Goal: Information Seeking & Learning: Find specific fact

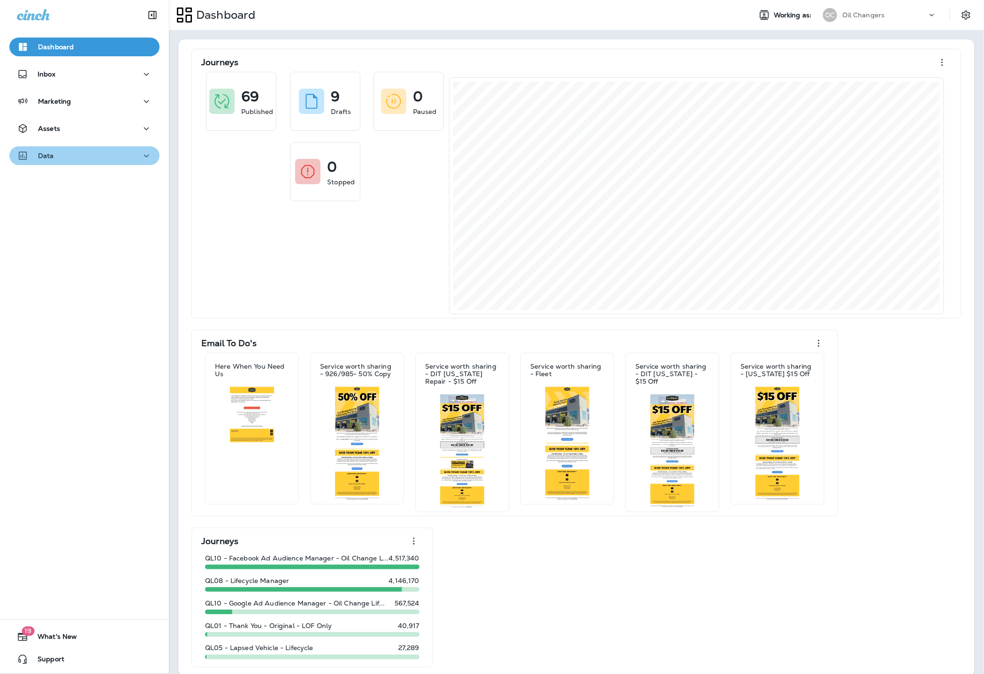
click at [88, 152] on div "Data" at bounding box center [84, 156] width 135 height 12
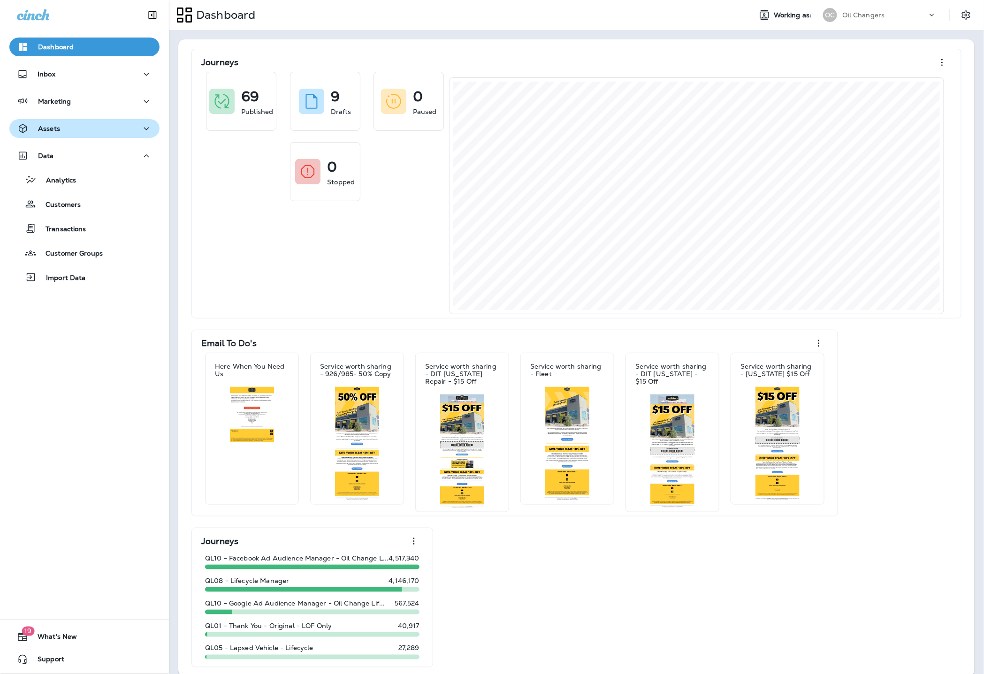
click at [92, 131] on div "Assets" at bounding box center [84, 129] width 135 height 12
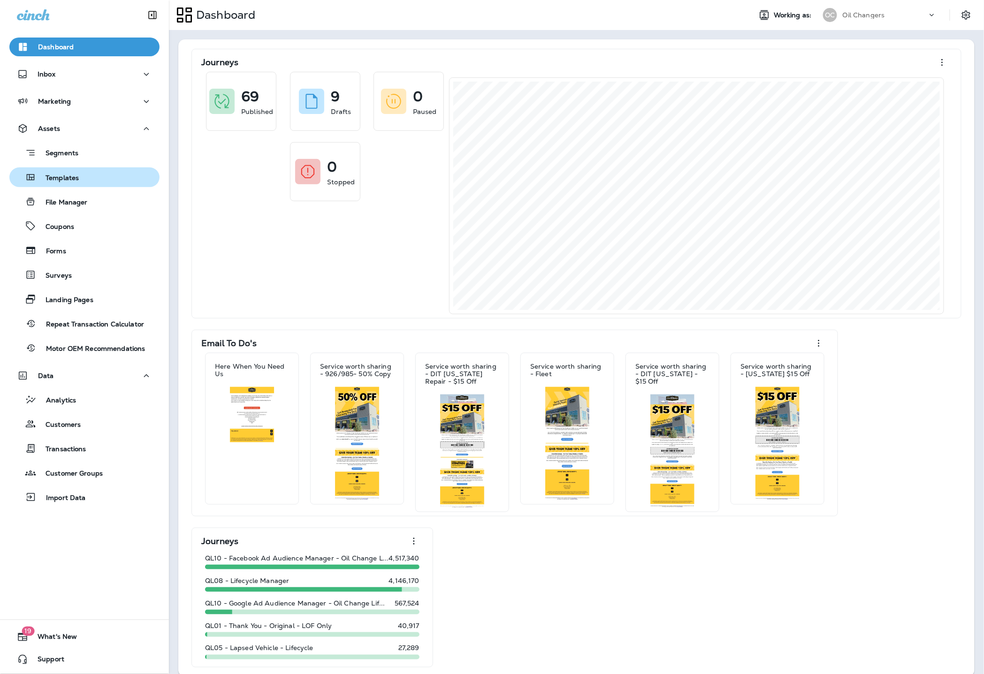
click at [84, 180] on div "Templates" at bounding box center [84, 177] width 143 height 14
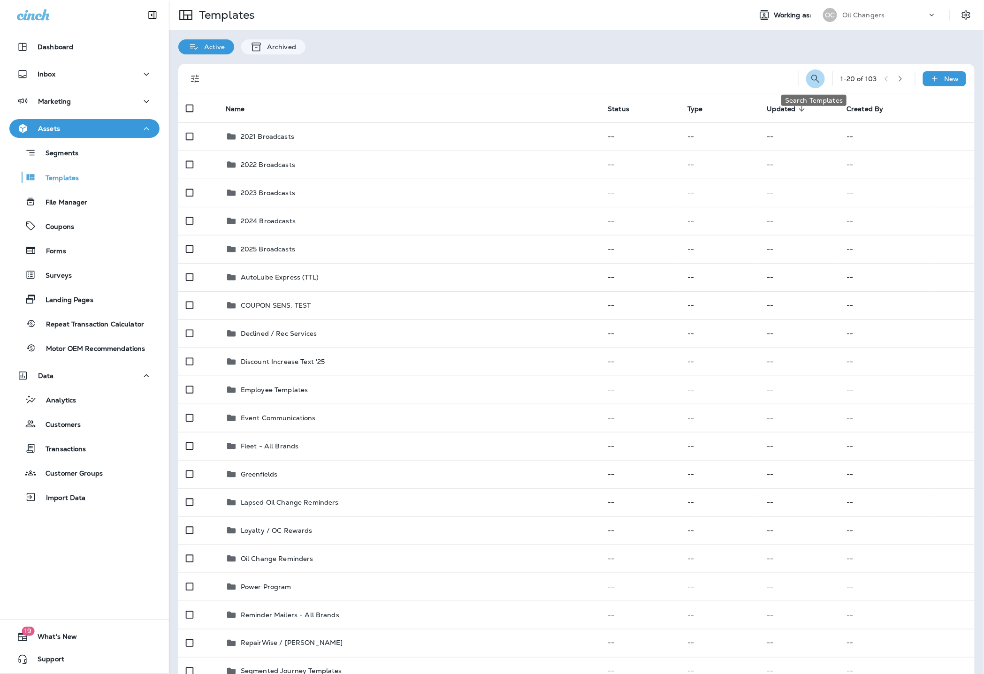
click at [814, 81] on icon "Search Templates" at bounding box center [815, 78] width 11 height 11
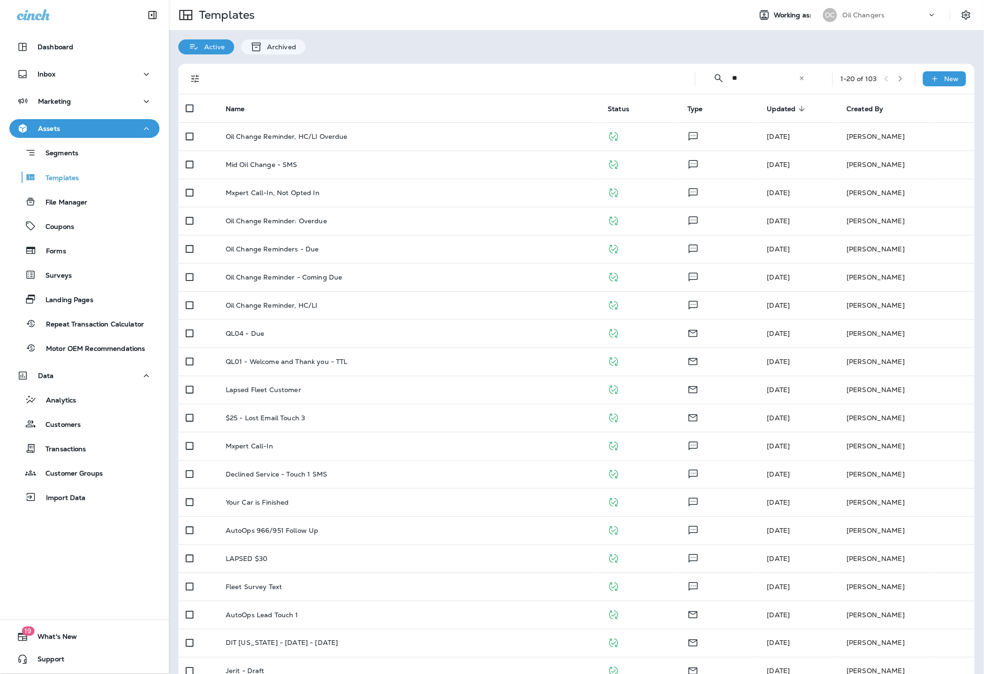
type input "*"
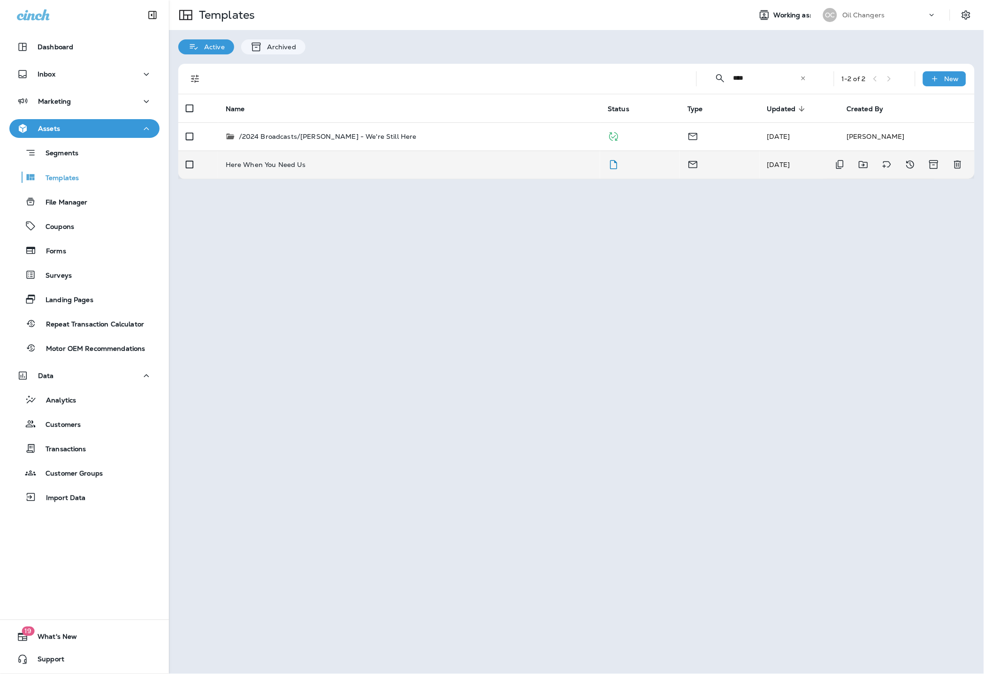
type input "****"
click at [389, 166] on div "Here When You Need Us" at bounding box center [409, 165] width 367 height 8
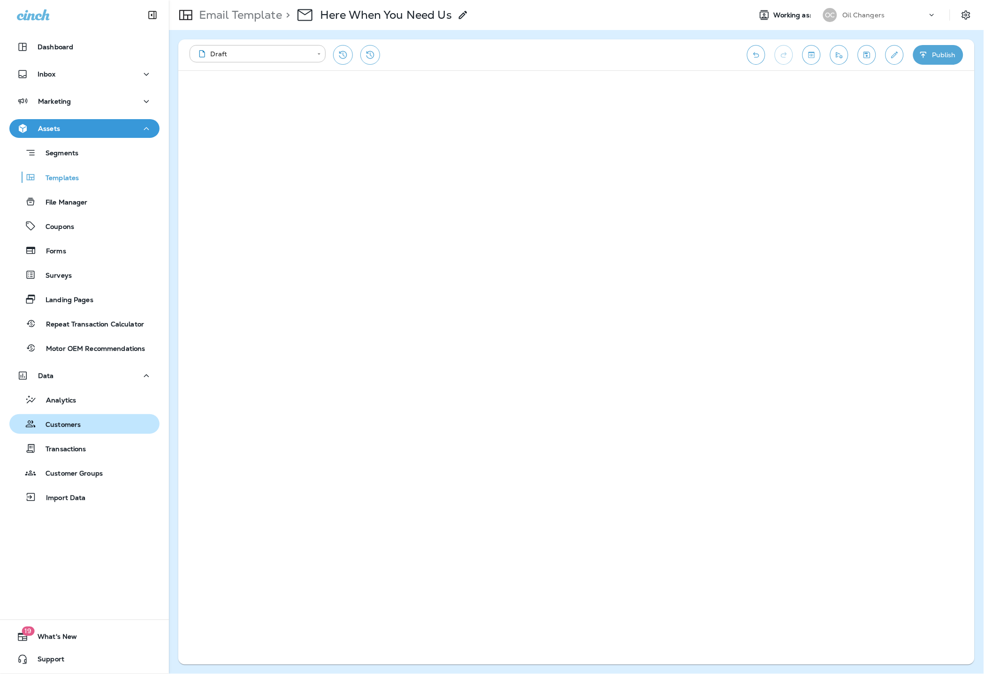
click at [87, 431] on button "Customers" at bounding box center [84, 424] width 150 height 20
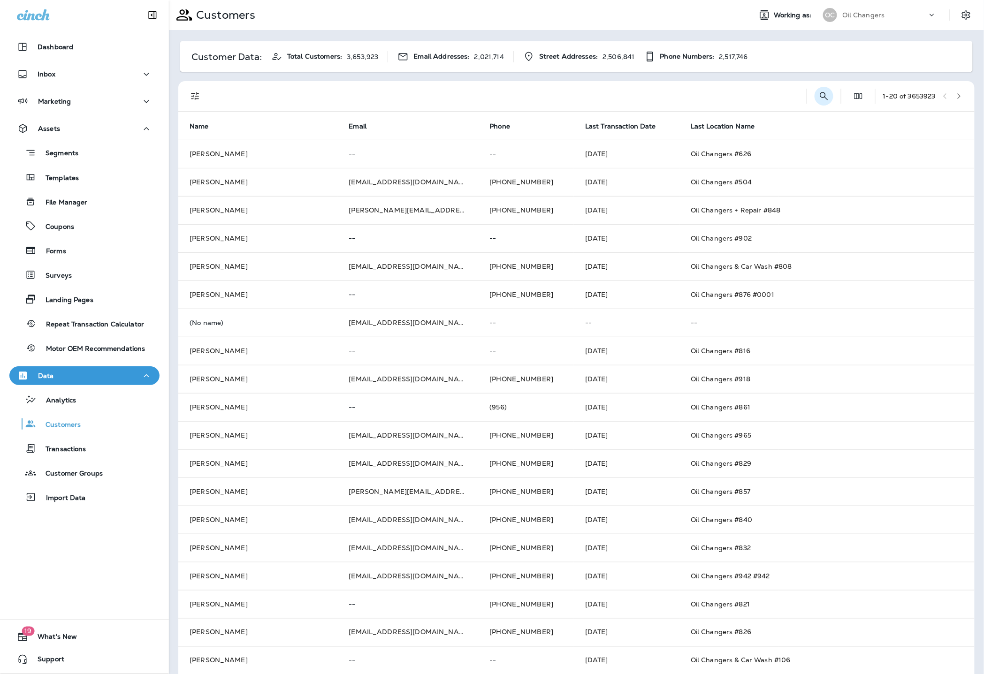
click at [818, 91] on icon "Search Customers" at bounding box center [823, 96] width 11 height 11
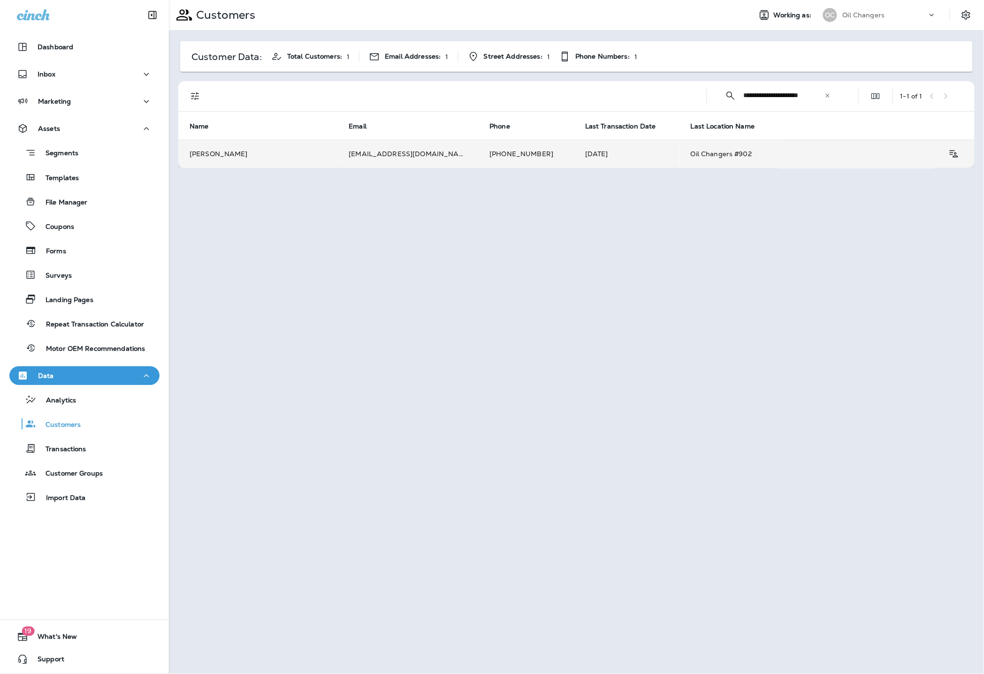
type input "**********"
click at [361, 149] on td "[EMAIL_ADDRESS][DOMAIN_NAME]" at bounding box center [407, 154] width 141 height 28
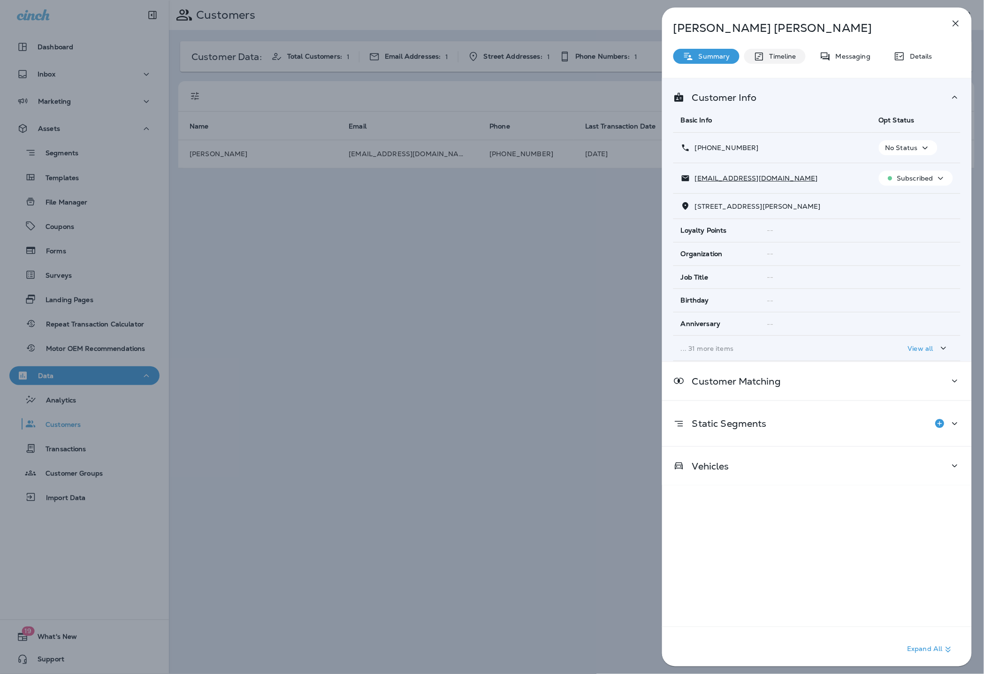
click at [763, 53] on icon at bounding box center [758, 57] width 11 height 12
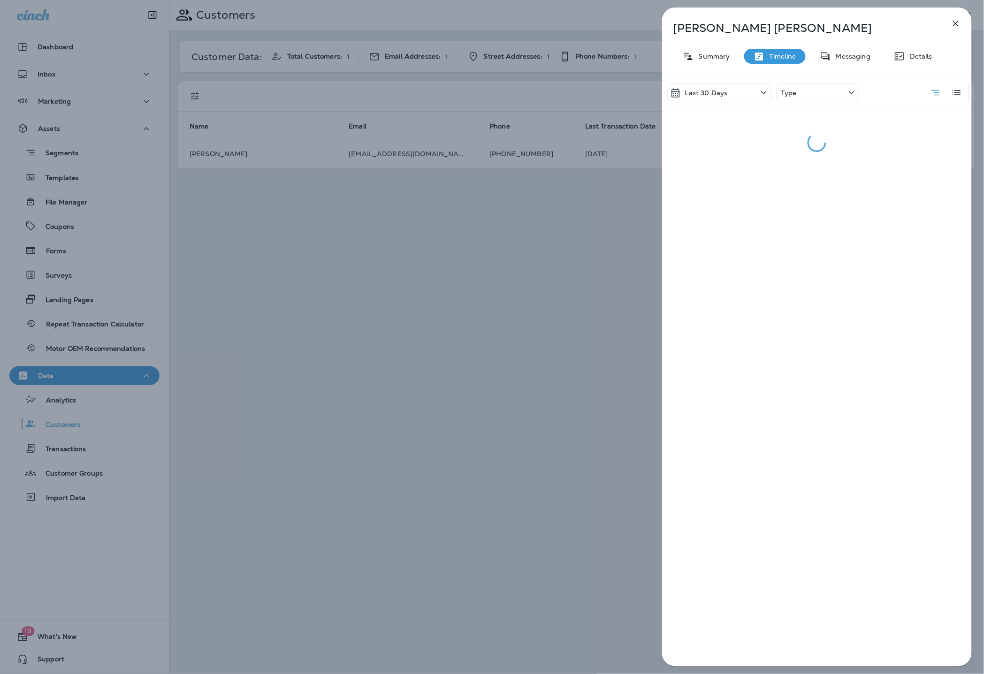
click at [802, 95] on div "Type" at bounding box center [817, 92] width 82 height 19
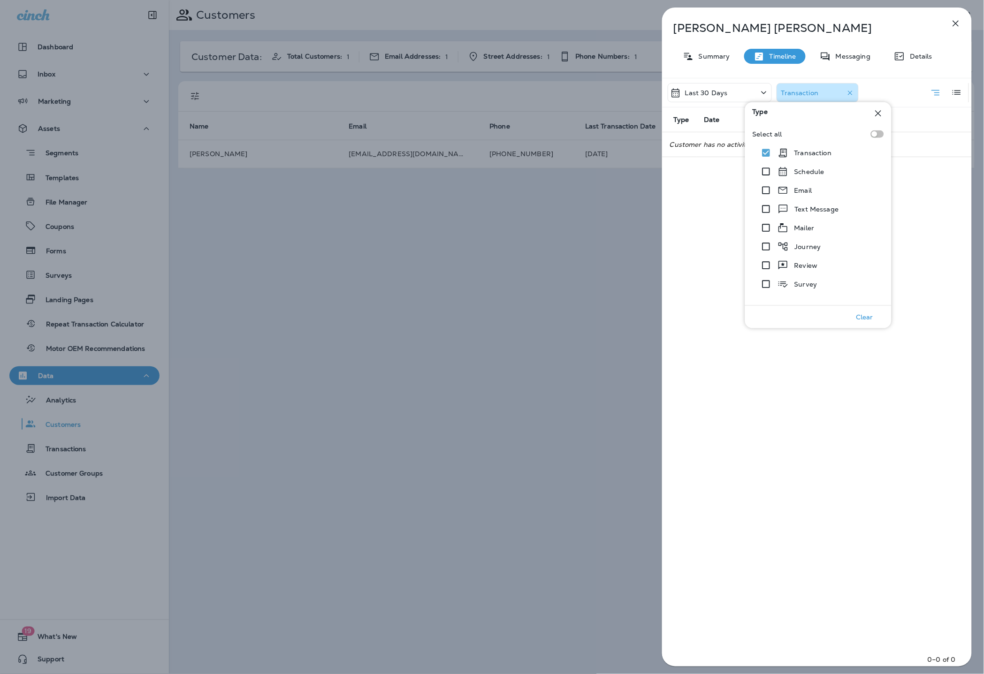
click at [714, 83] on div "Last 30 Days" at bounding box center [720, 92] width 104 height 19
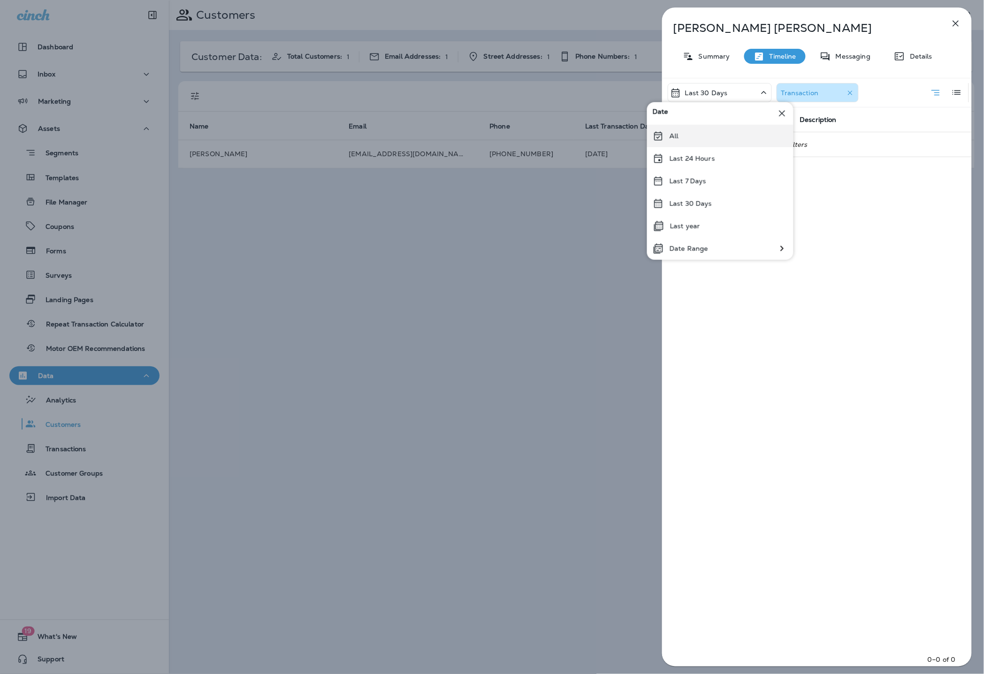
click at [710, 134] on div "All" at bounding box center [720, 136] width 146 height 23
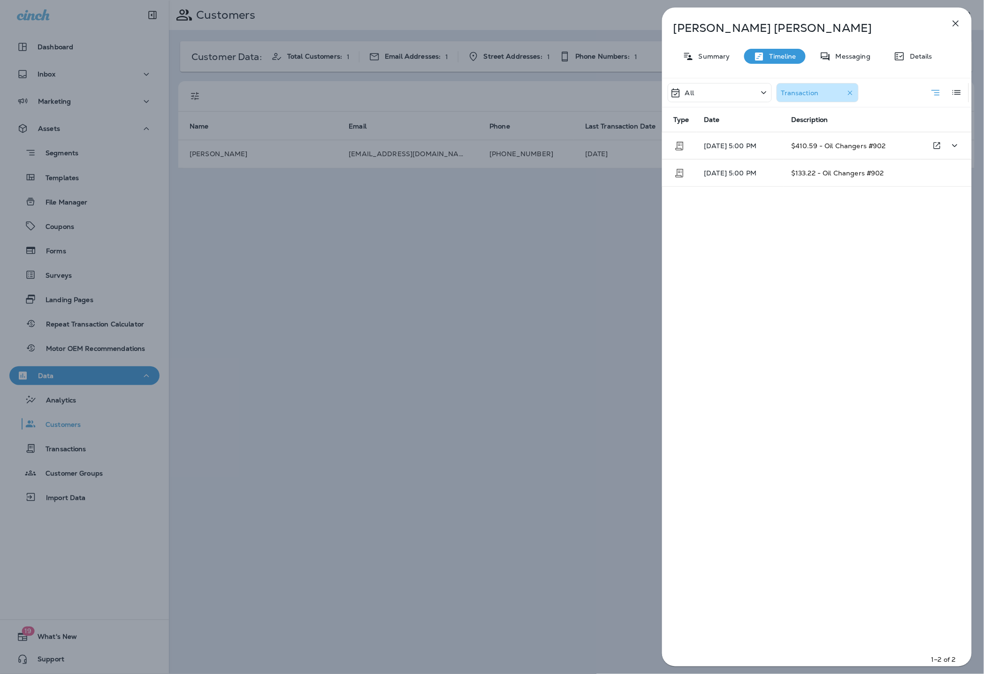
click at [844, 150] on td "$410.59 - Oil Changers #902" at bounding box center [851, 145] width 137 height 27
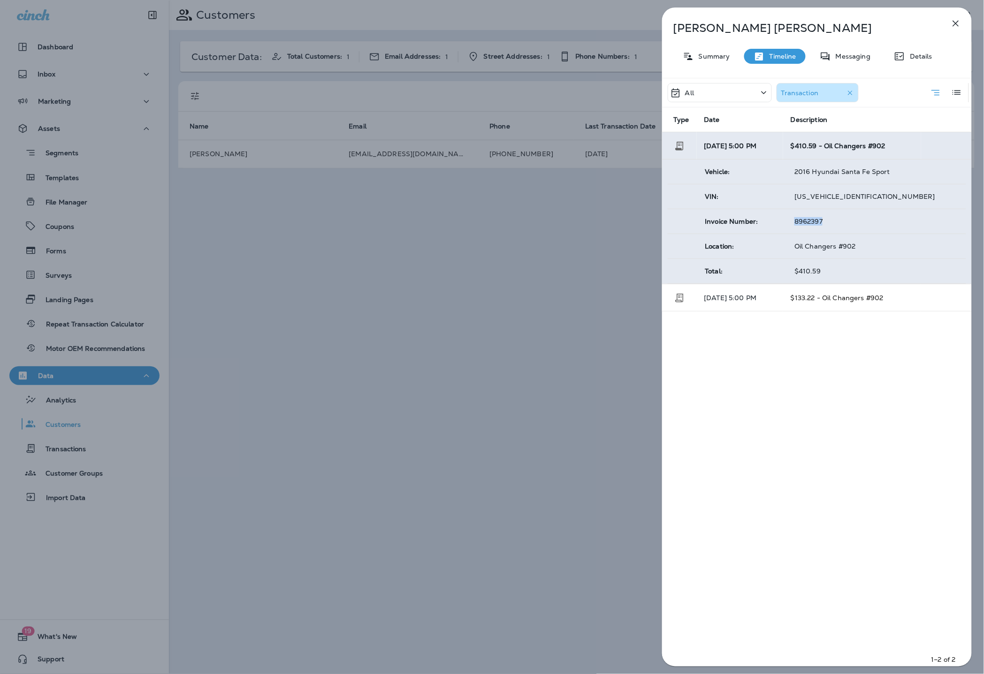
drag, startPoint x: 828, startPoint y: 220, endPoint x: 788, endPoint y: 221, distance: 39.9
click at [788, 221] on td "8962397" at bounding box center [876, 221] width 179 height 25
copy span "8962397"
click at [782, 297] on td "[DATE] 5:00 PM" at bounding box center [740, 297] width 87 height 27
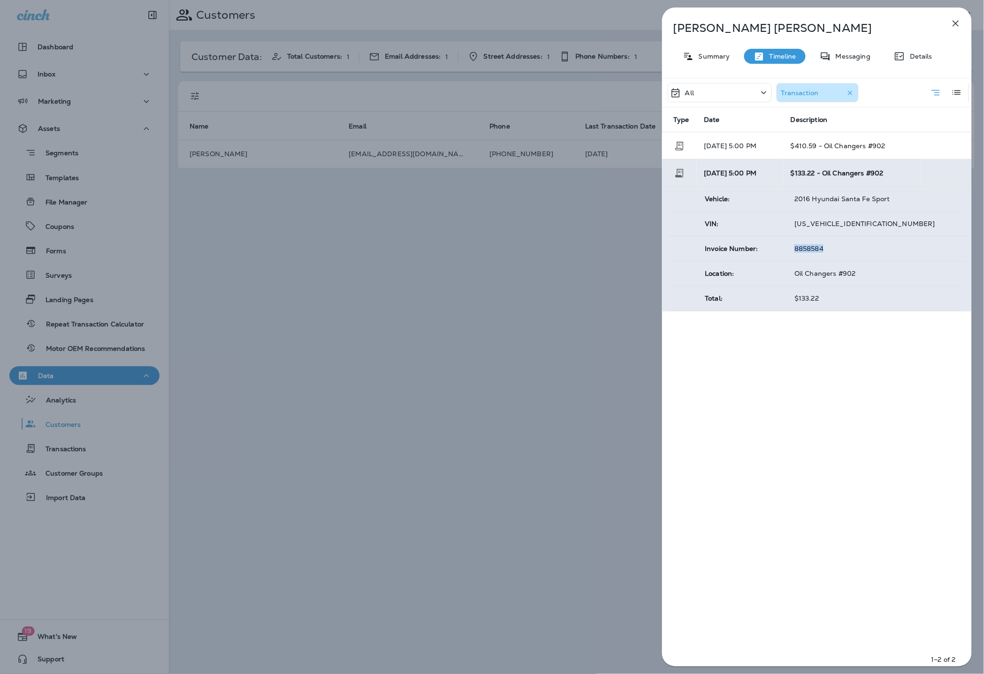
drag, startPoint x: 831, startPoint y: 245, endPoint x: 790, endPoint y: 245, distance: 41.3
click at [790, 245] on td "8858584" at bounding box center [876, 248] width 179 height 25
copy span "8858584"
click at [574, 221] on div "[PERSON_NAME] Summary Timeline Messaging Details All Transaction Type Date Desc…" at bounding box center [492, 337] width 984 height 674
